Goal: Transaction & Acquisition: Purchase product/service

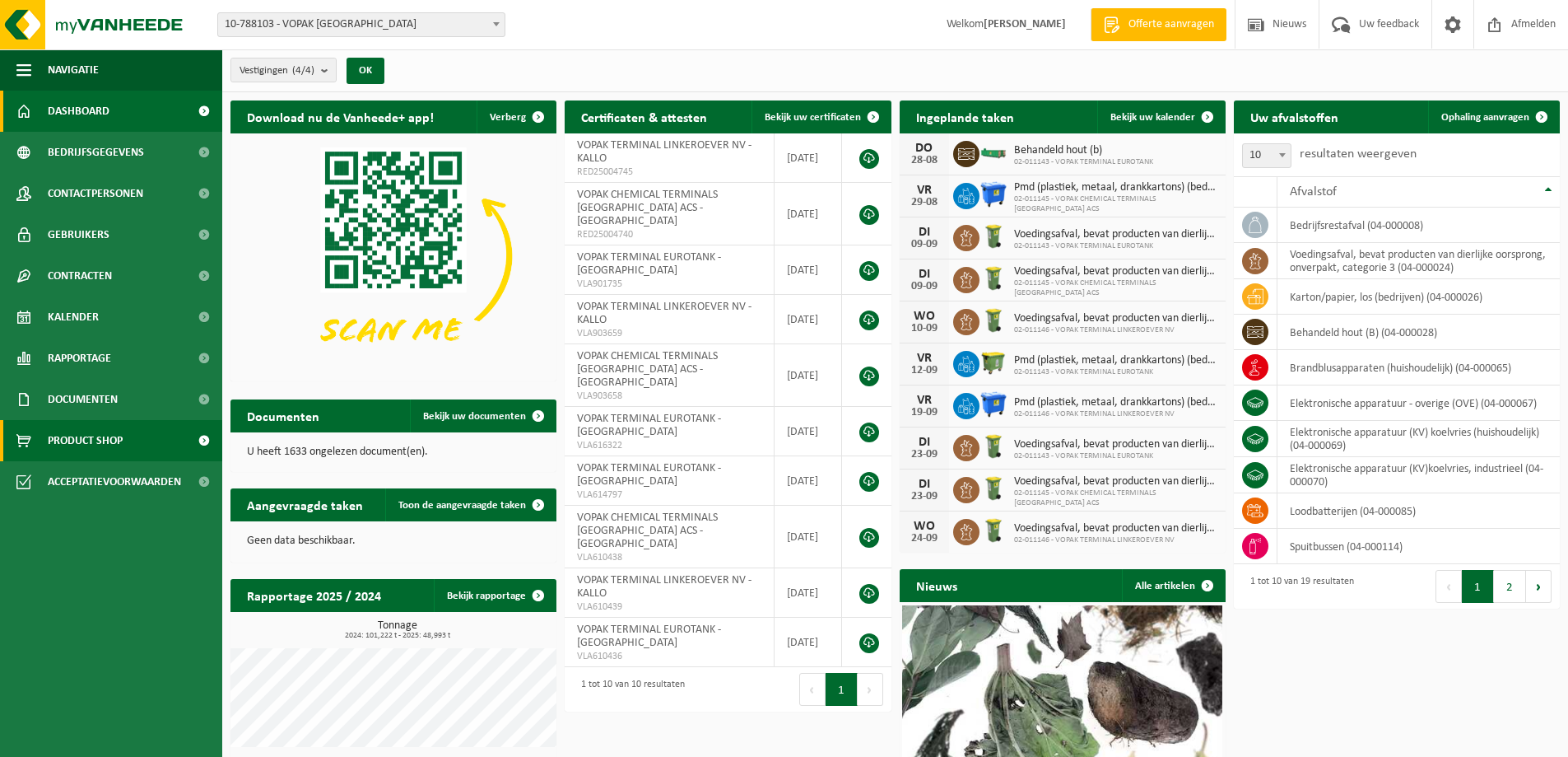
click at [135, 449] on link "Product Shop" at bounding box center [111, 441] width 222 height 42
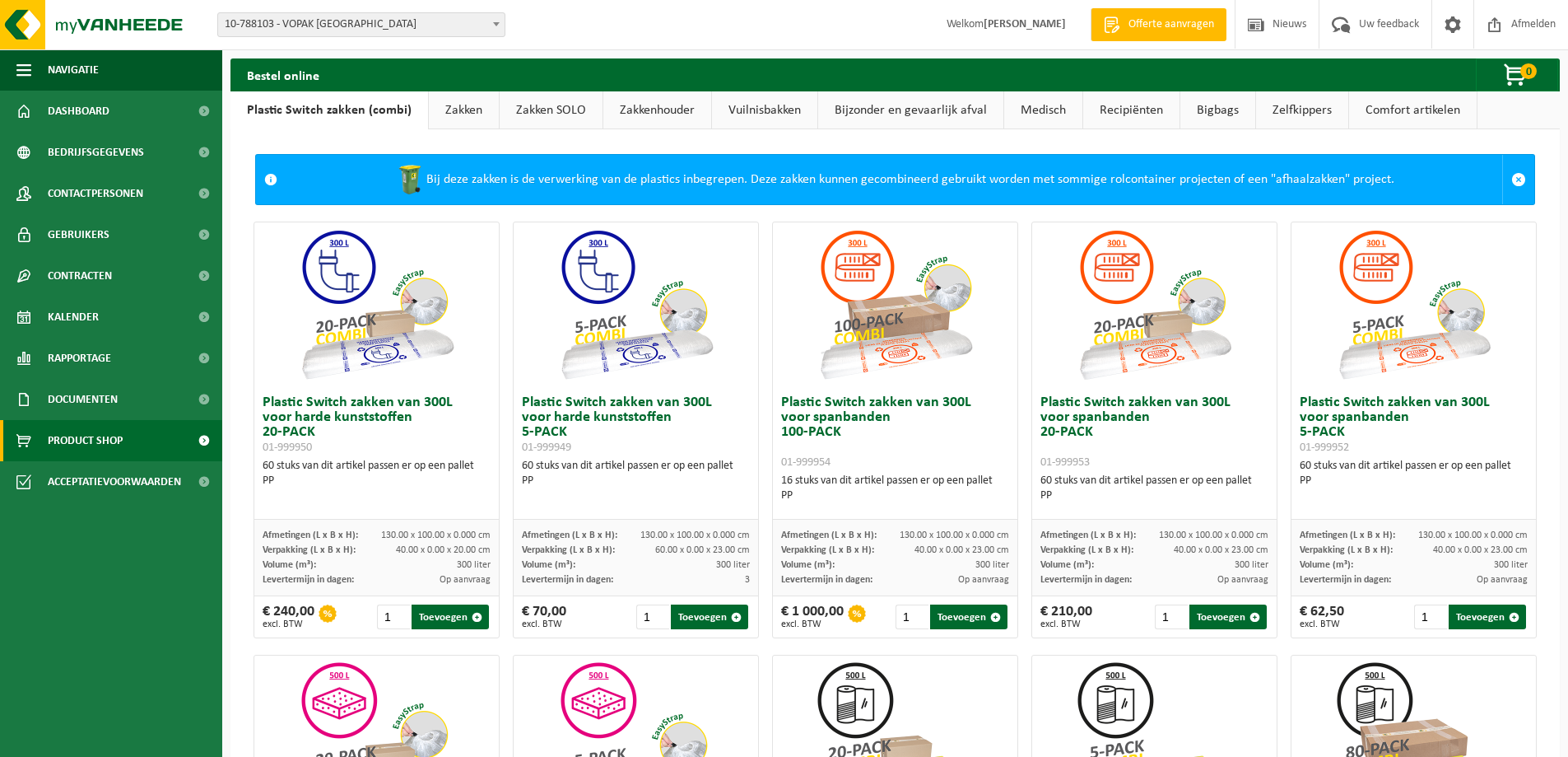
click at [761, 109] on link "Vuilnisbakken" at bounding box center [764, 110] width 106 height 38
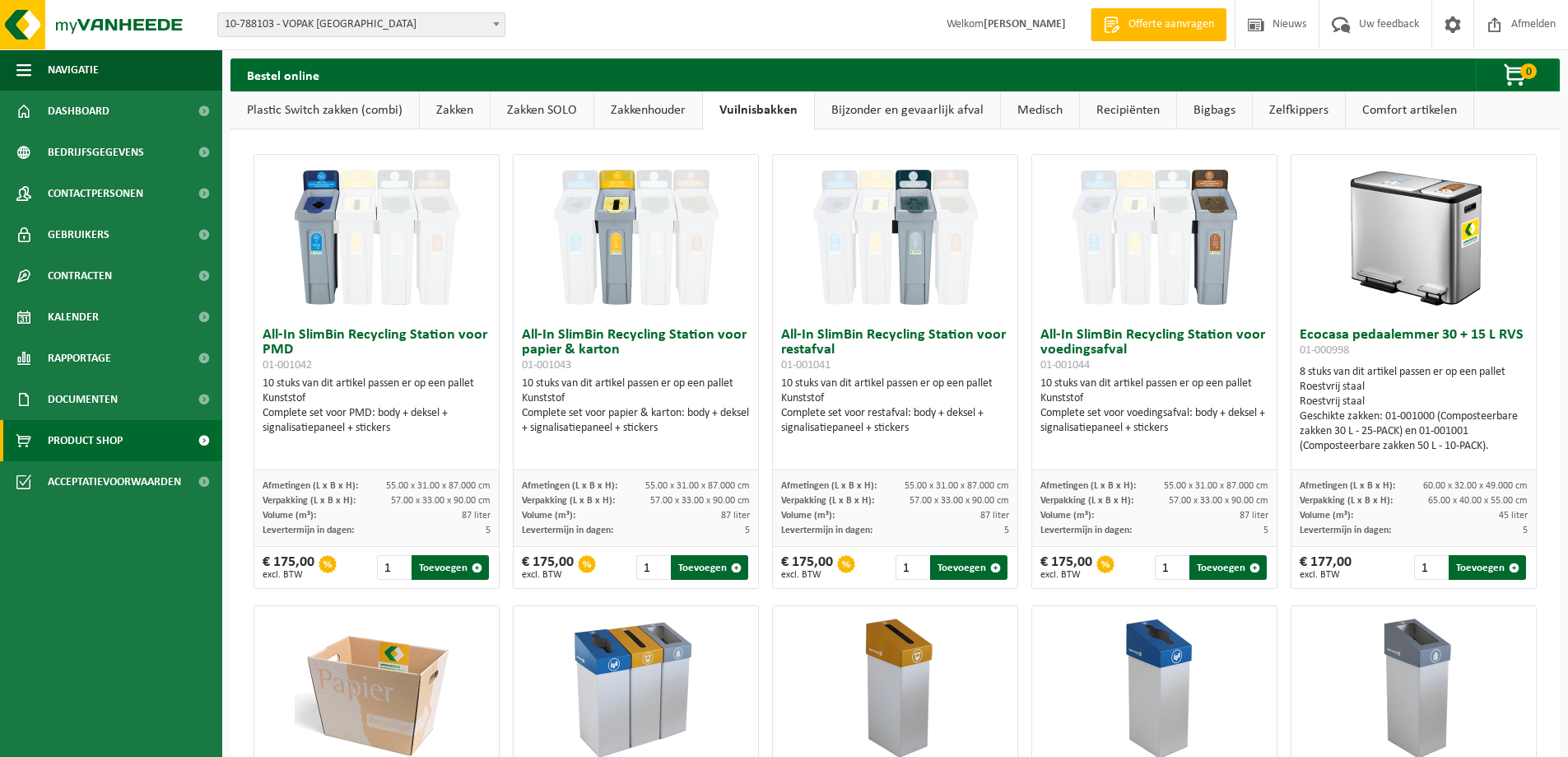
click at [954, 117] on link "Bijzonder en gevaarlijk afval" at bounding box center [907, 110] width 185 height 38
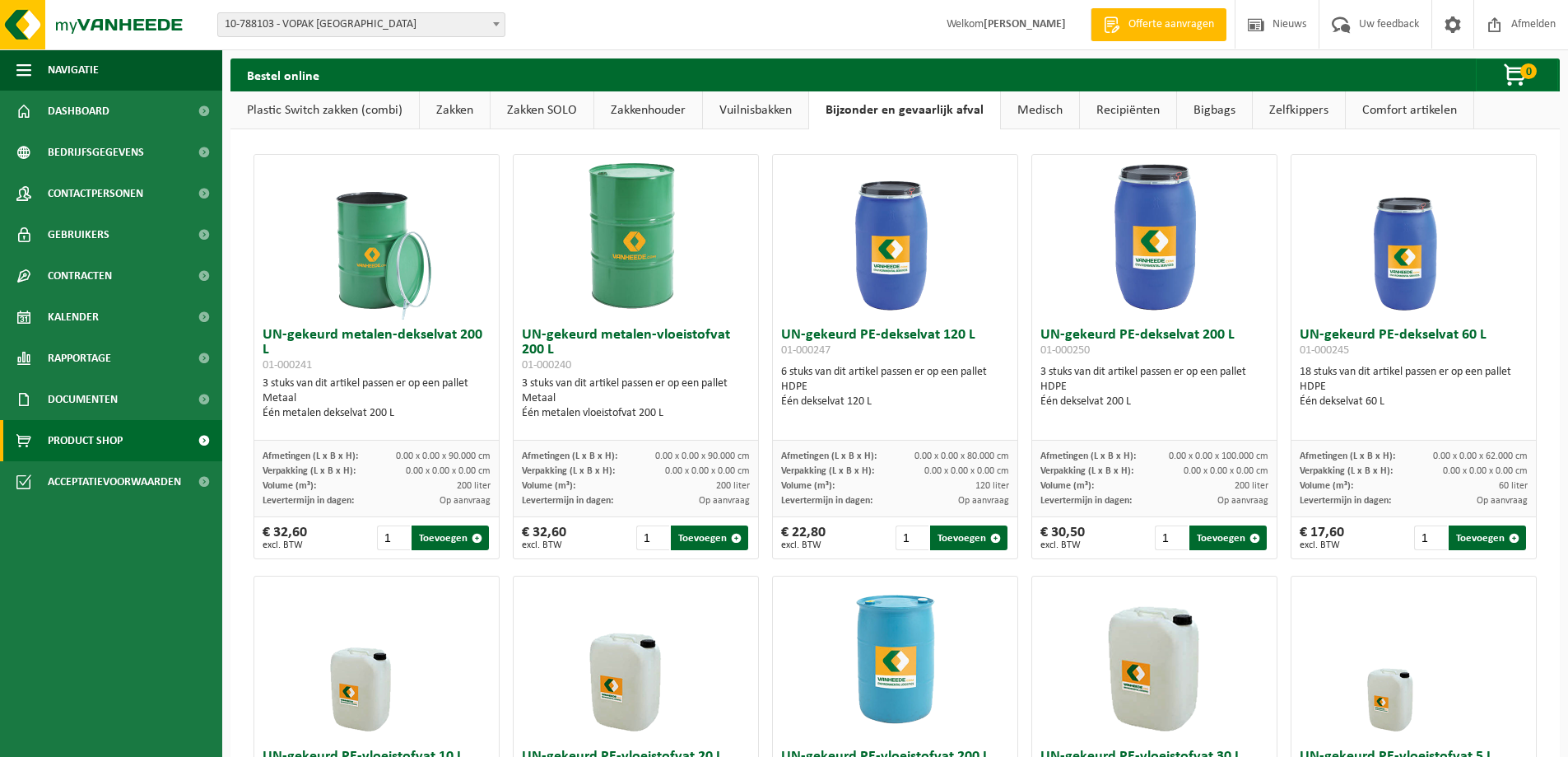
click at [1311, 107] on link "Zelfkippers" at bounding box center [1299, 110] width 92 height 38
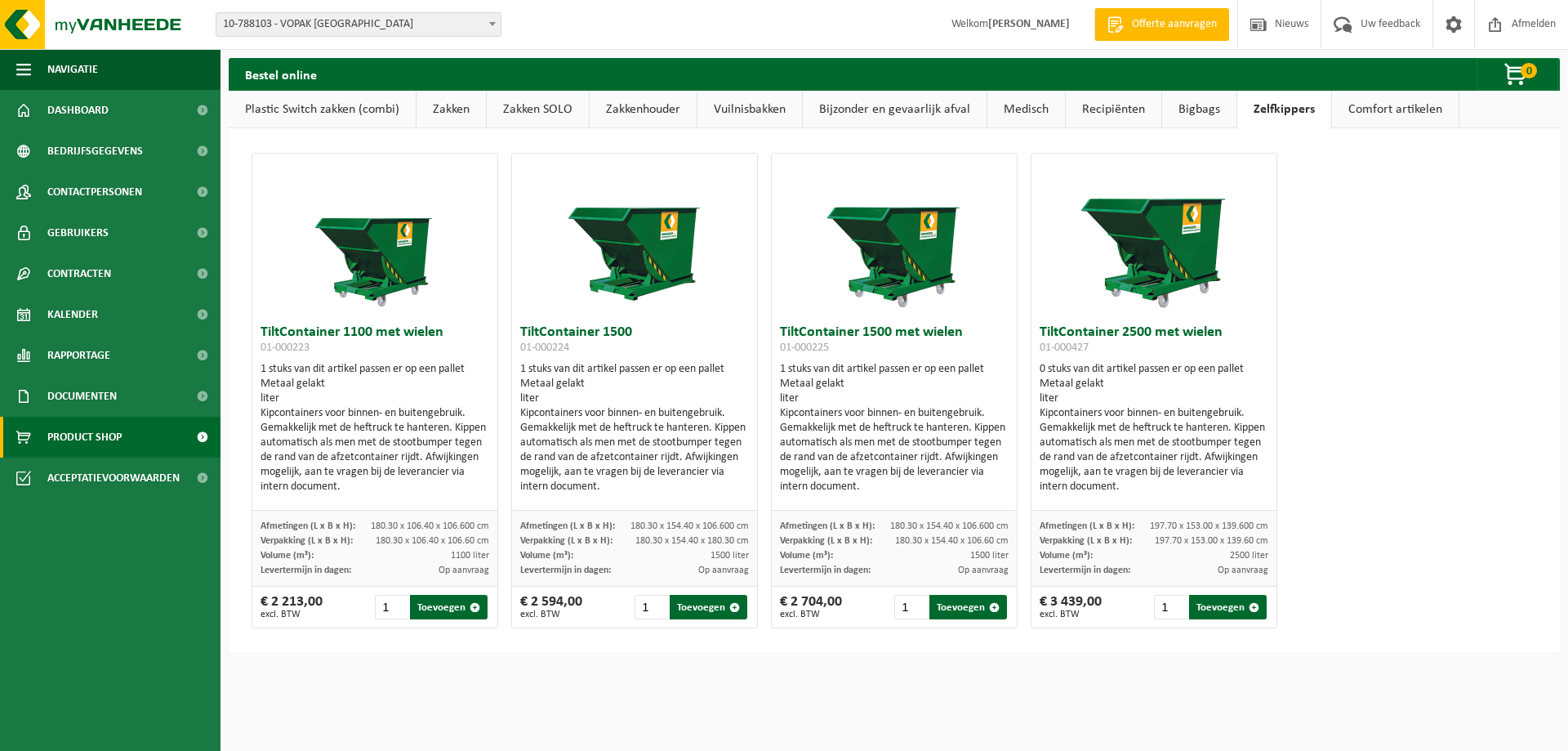
click at [1203, 99] on link "Bigbags" at bounding box center [1199, 109] width 74 height 38
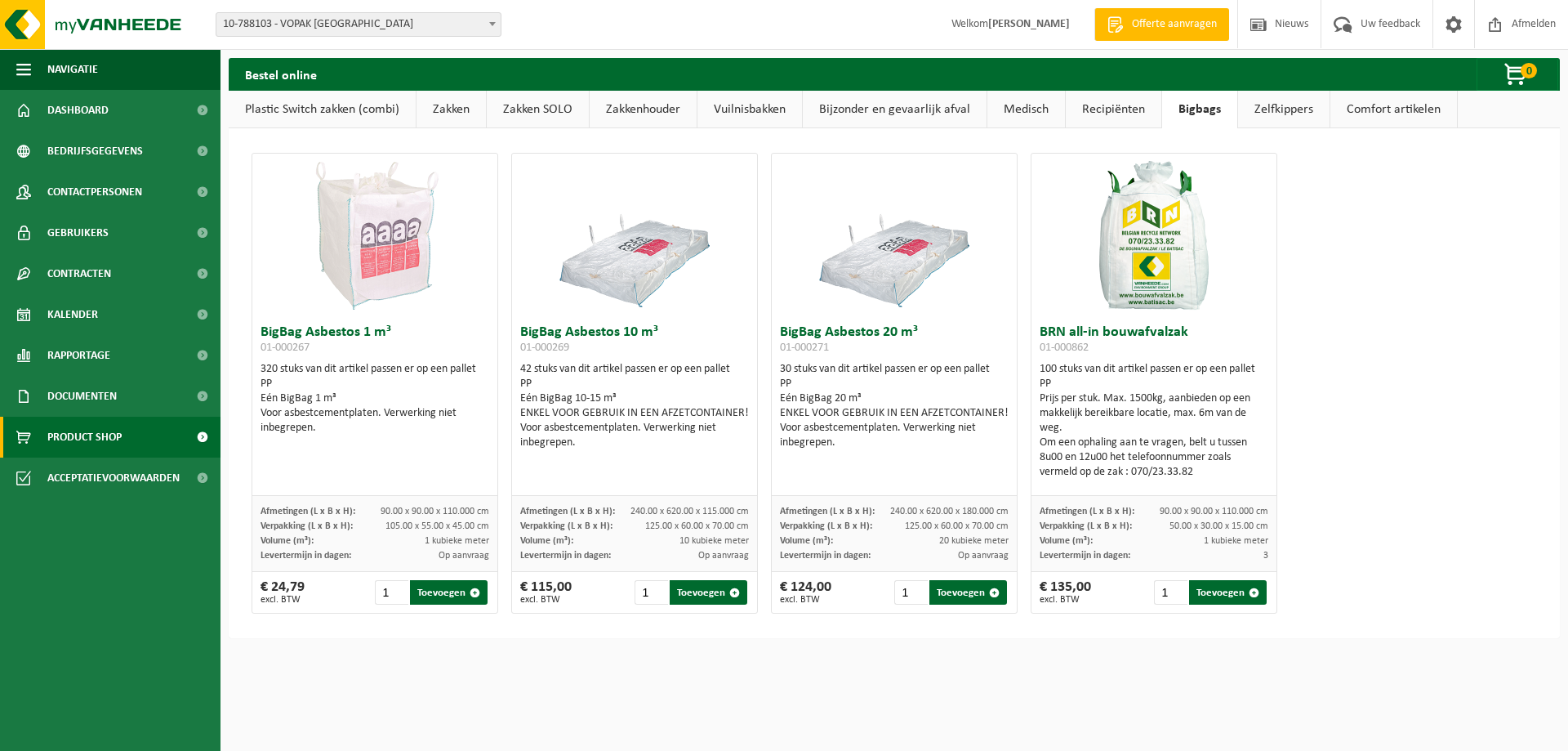
click at [1131, 105] on link "Recipiënten" at bounding box center [1114, 109] width 96 height 38
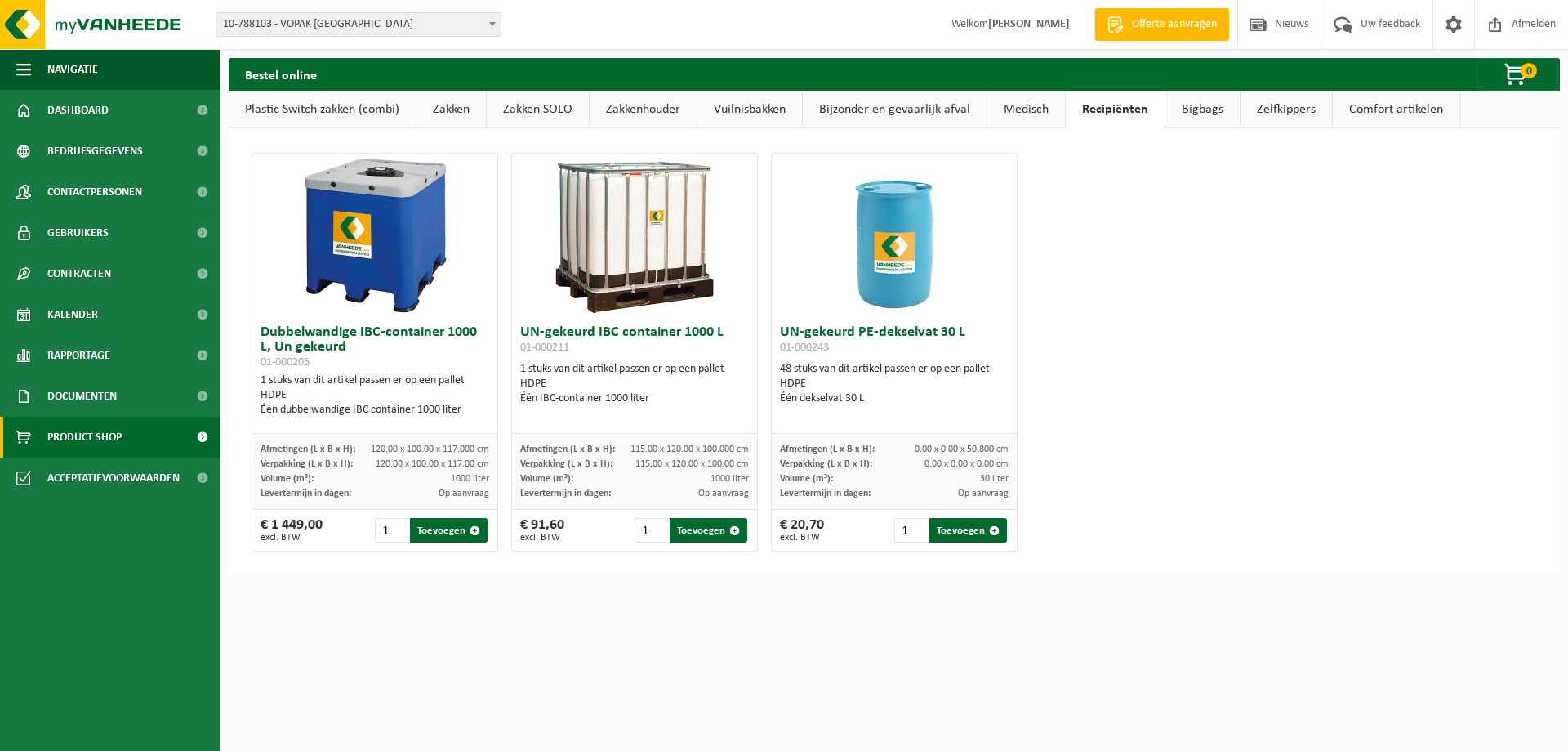
click at [1015, 107] on link "Medisch" at bounding box center [1026, 109] width 78 height 38
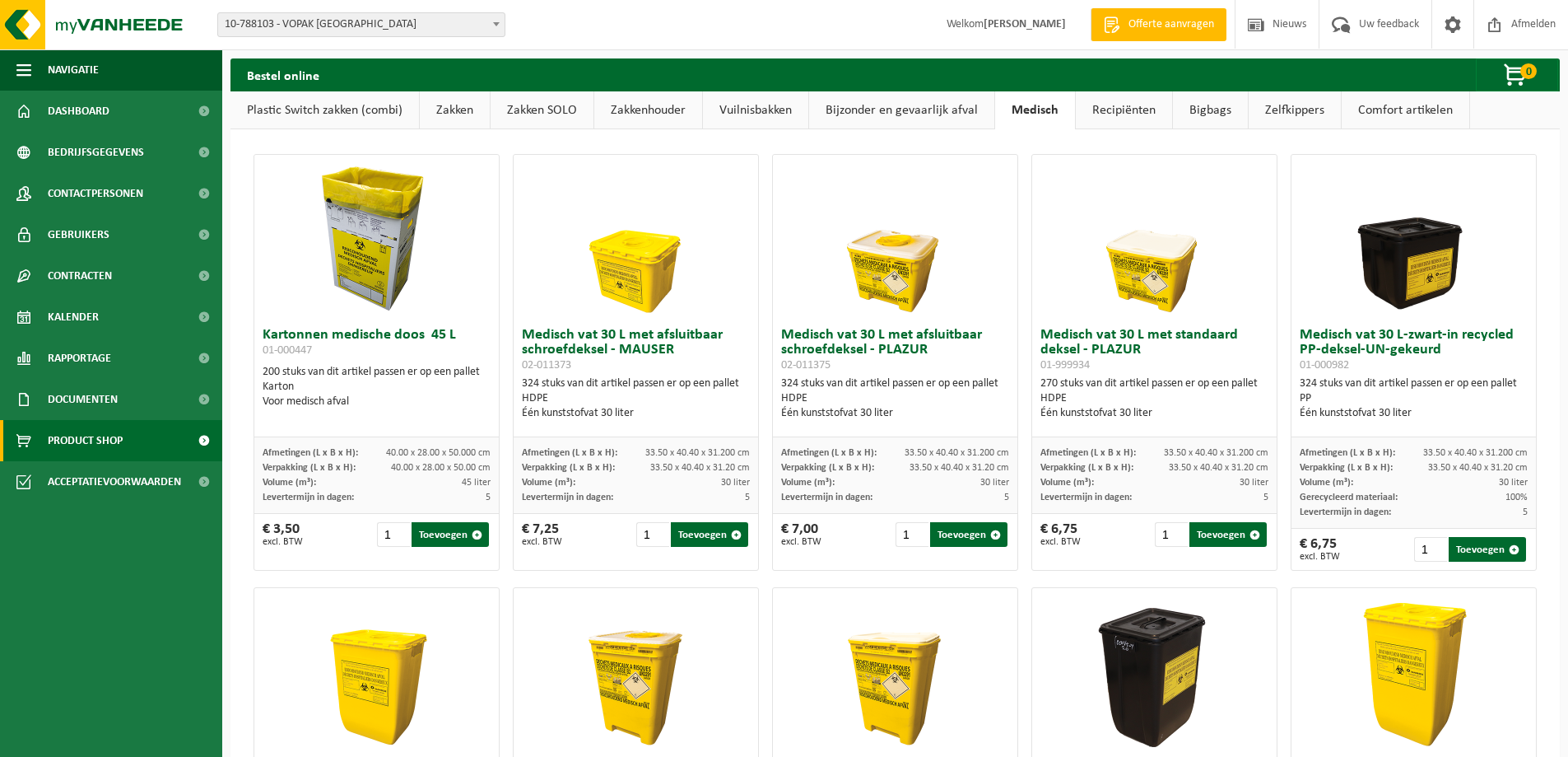
click at [940, 108] on link "Bijzonder en gevaarlijk afval" at bounding box center [901, 110] width 185 height 38
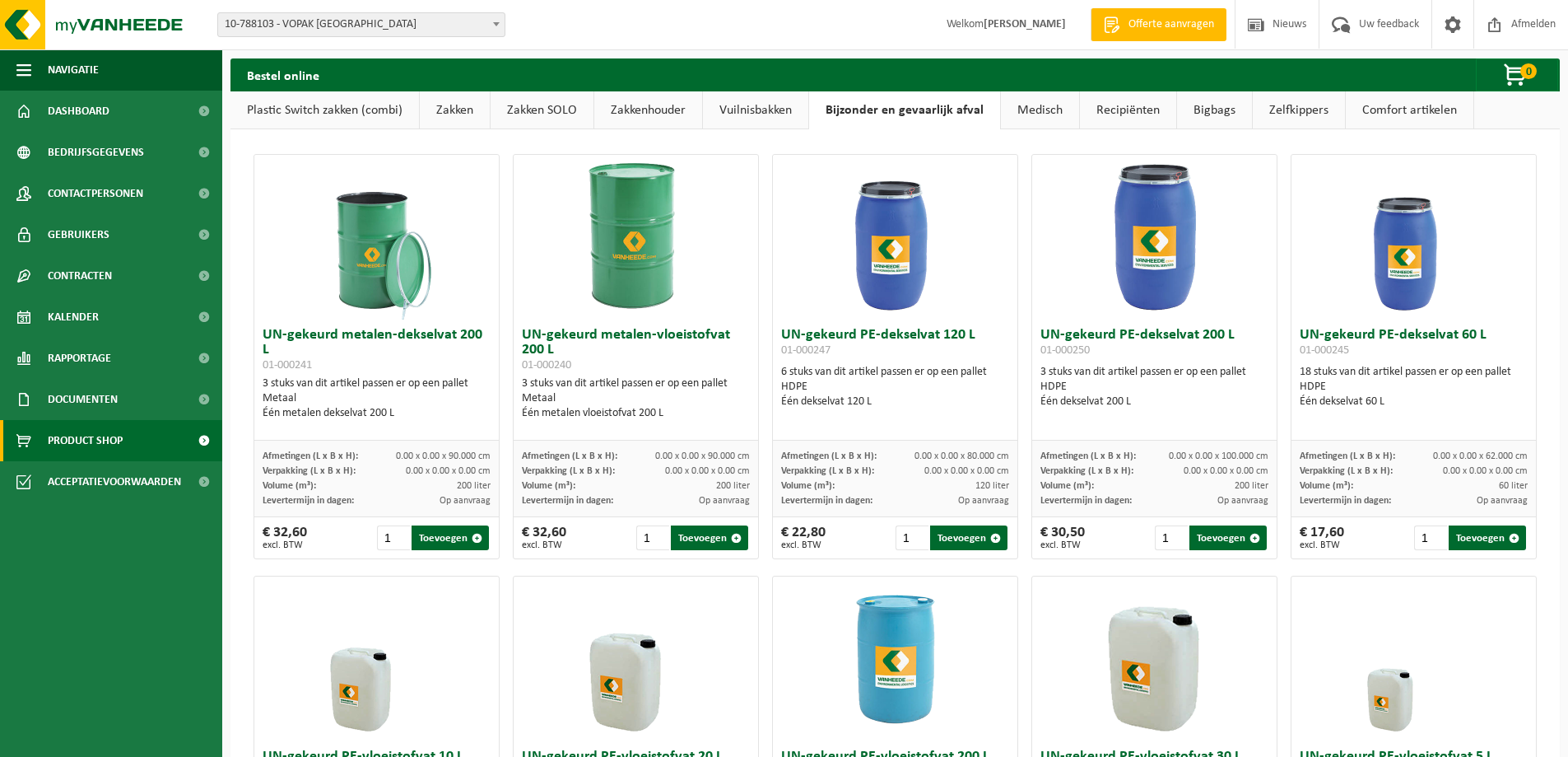
click at [666, 116] on link "Zakkenhouder" at bounding box center [648, 110] width 107 height 38
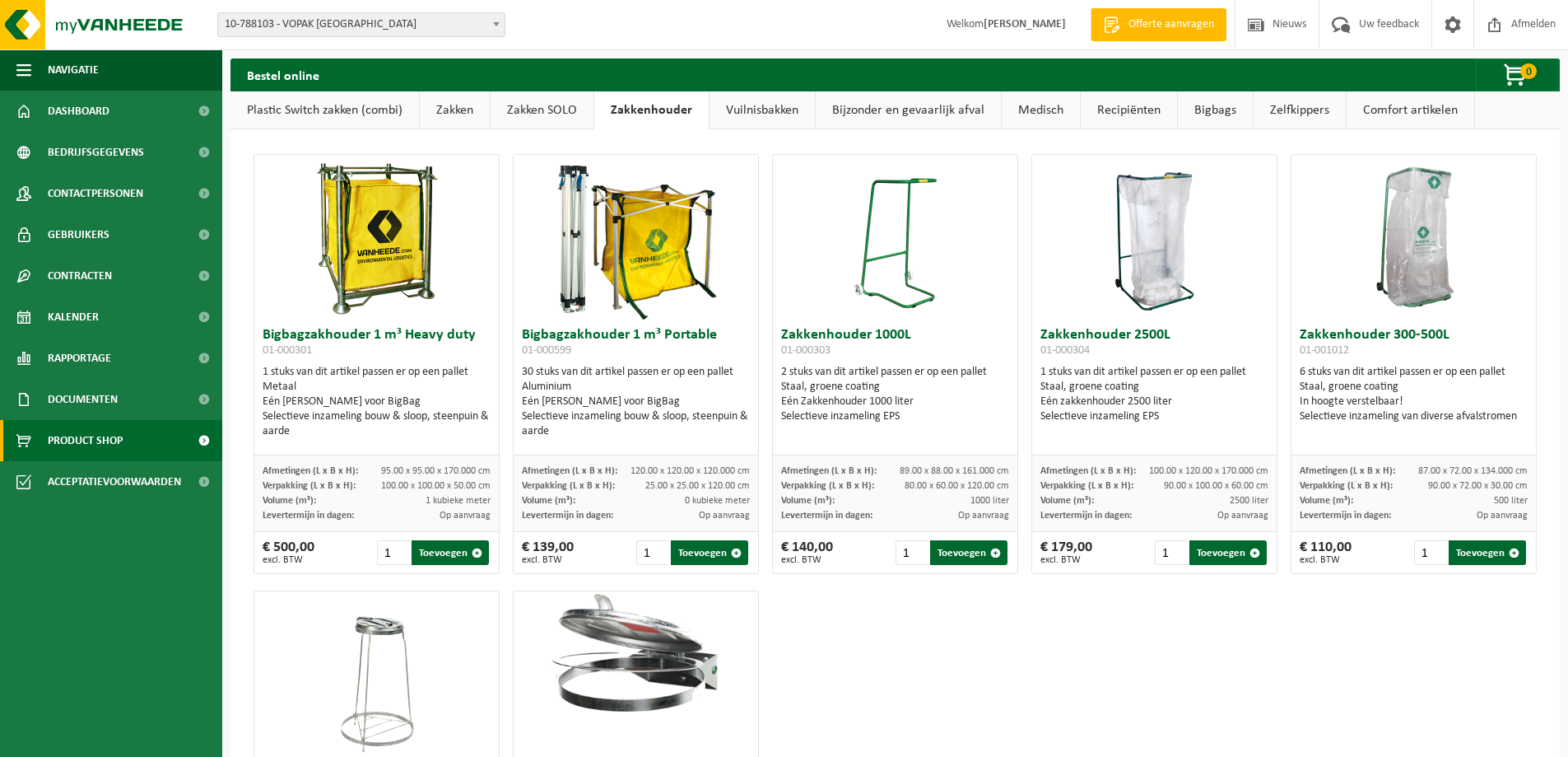
click at [546, 104] on link "Zakken SOLO" at bounding box center [542, 110] width 103 height 38
